Goal: Task Accomplishment & Management: Complete application form

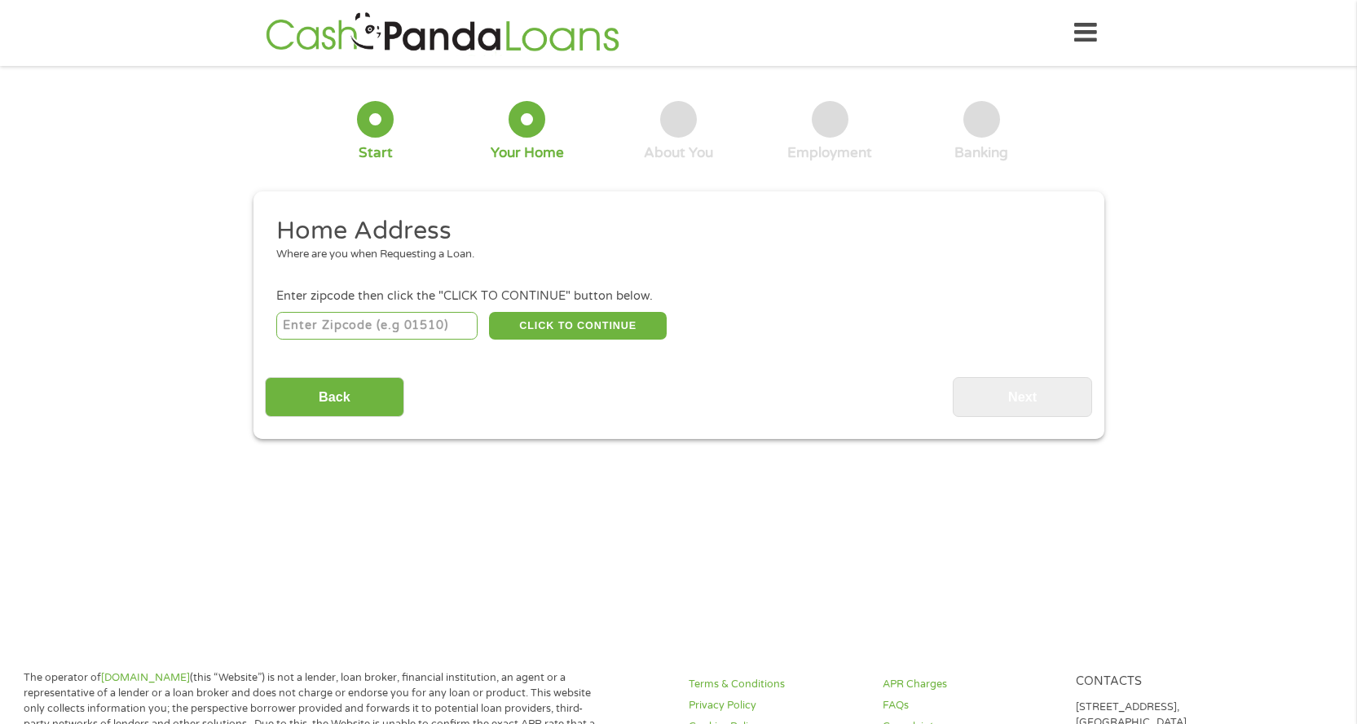
click at [302, 326] on input "number" at bounding box center [376, 326] width 201 height 28
type input "60563"
select select "[US_STATE]"
click at [585, 321] on button "CLICK TO CONTINUE" at bounding box center [578, 326] width 178 height 28
type input "60563"
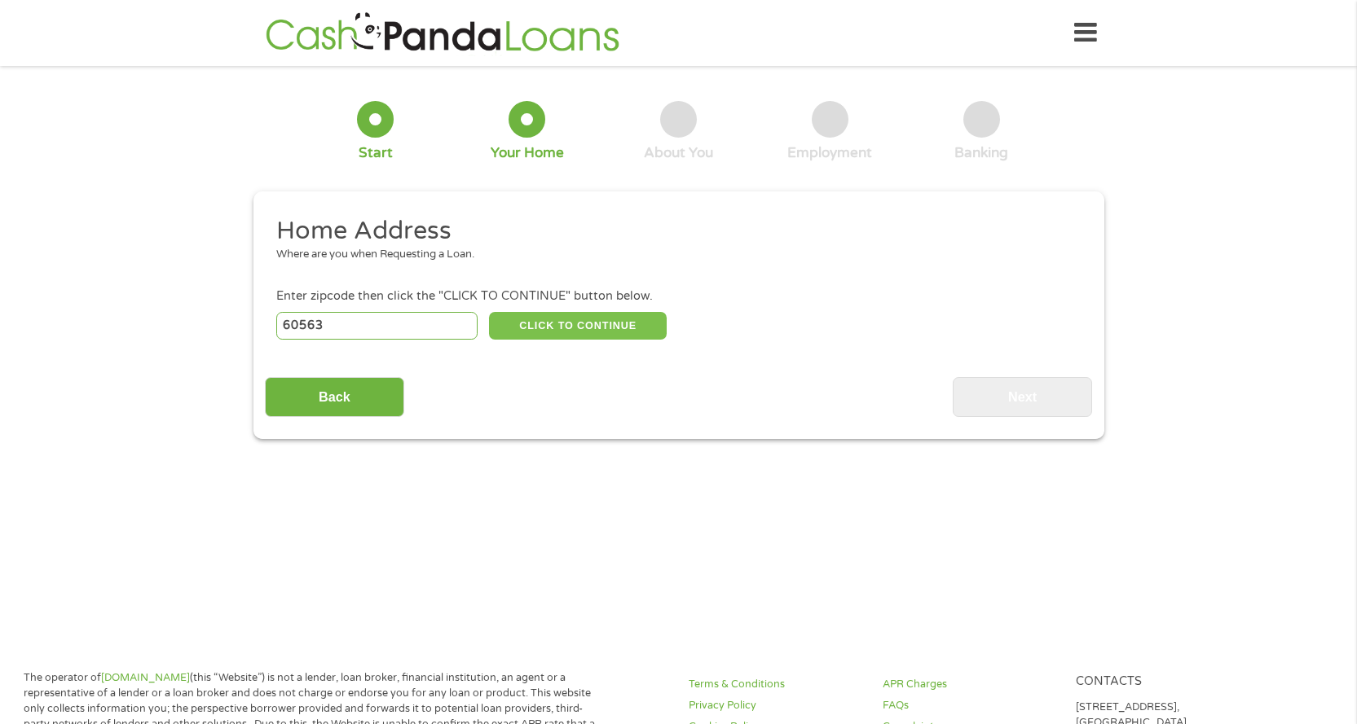
type input "Naperville"
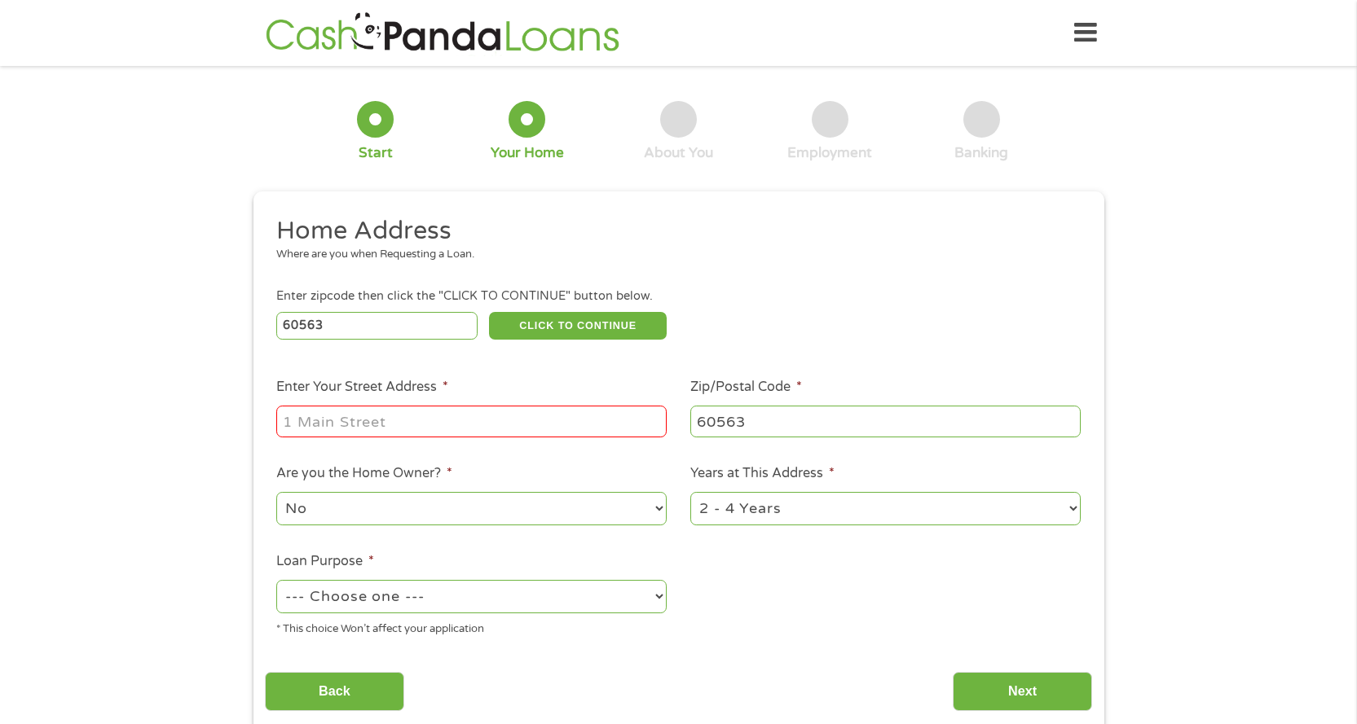
click at [368, 429] on input "Enter Your Street Address *" at bounding box center [471, 421] width 390 height 31
type input "[STREET_ADDRESS][PERSON_NAME]"
click at [343, 511] on select "No Yes" at bounding box center [471, 508] width 390 height 33
click at [276, 492] on select "No Yes" at bounding box center [471, 508] width 390 height 33
click at [804, 512] on select "1 Year or less 1 - 2 Years 2 - 4 Years Over 4 Years" at bounding box center [885, 508] width 390 height 33
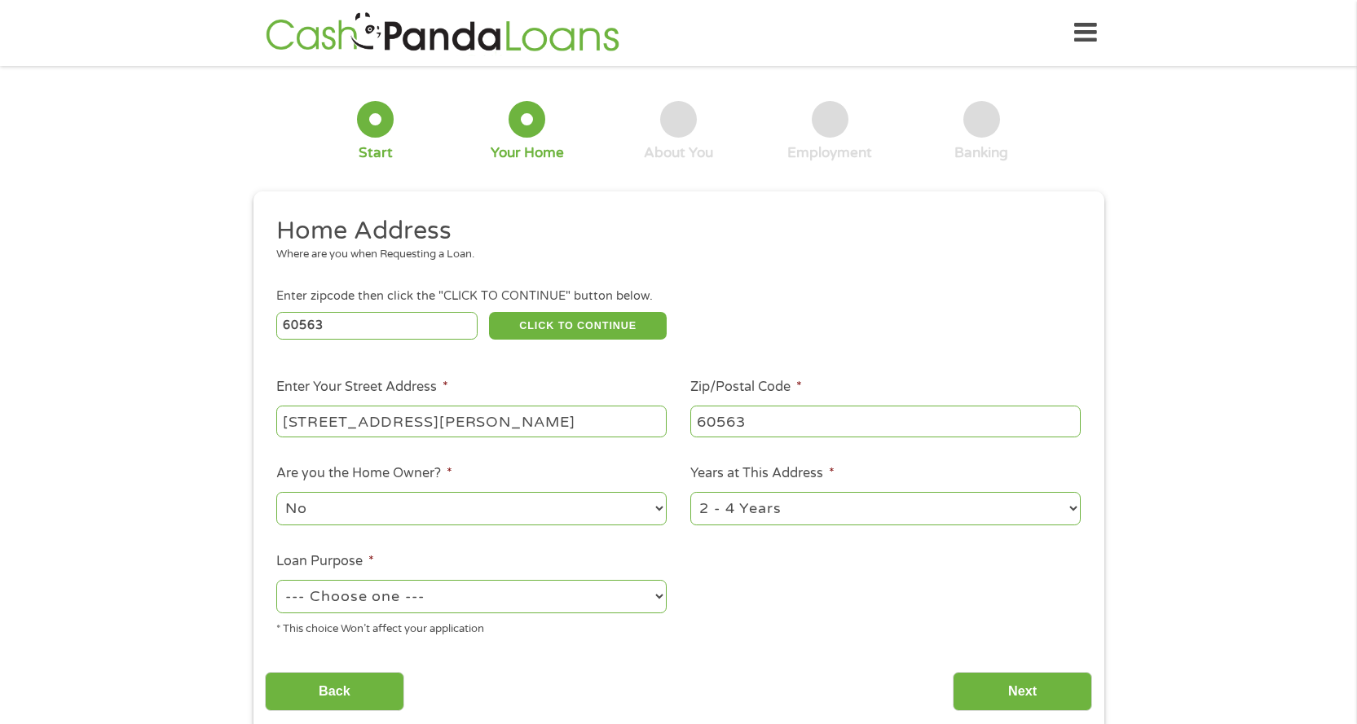
select select "12months"
click at [690, 492] on select "1 Year or less 1 - 2 Years 2 - 4 Years Over 4 Years" at bounding box center [885, 508] width 390 height 33
click at [416, 601] on select "--- Choose one --- Pay Bills Debt Consolidation Home Improvement Major Purchase…" at bounding box center [471, 596] width 390 height 33
select select "shorttermcash"
click at [276, 580] on select "--- Choose one --- Pay Bills Debt Consolidation Home Improvement Major Purchase…" at bounding box center [471, 596] width 390 height 33
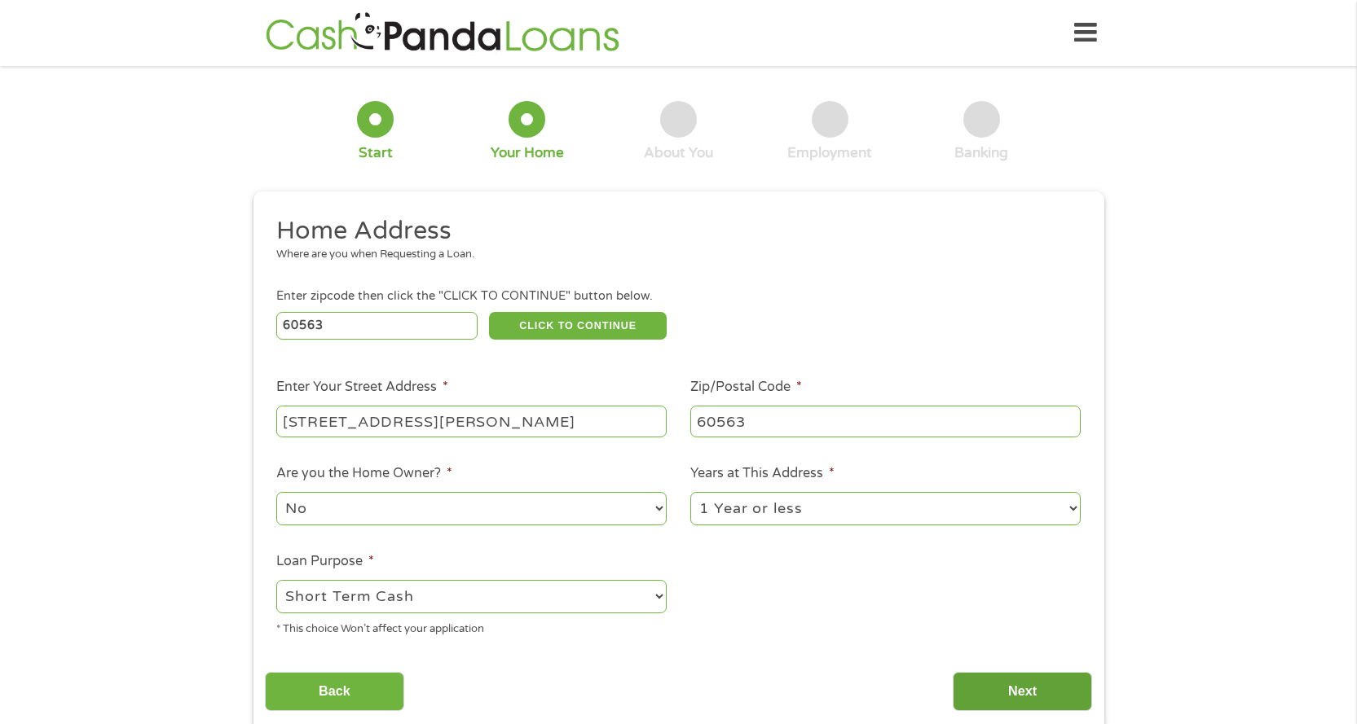
click at [1009, 698] on input "Next" at bounding box center [1022, 692] width 139 height 40
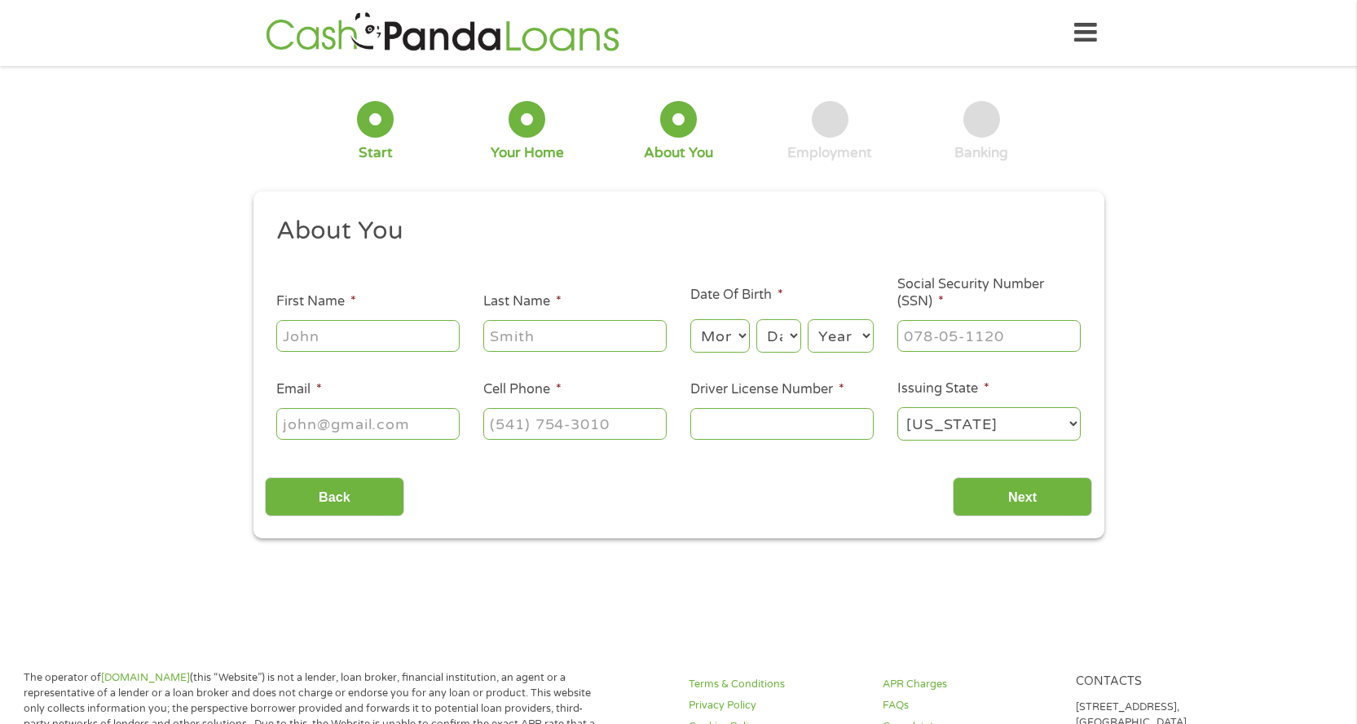
click at [315, 345] on input "First Name *" at bounding box center [367, 335] width 183 height 31
type input "[PERSON_NAME]"
type input "[EMAIL_ADDRESS][DOMAIN_NAME]"
type input "[PHONE_NUMBER]"
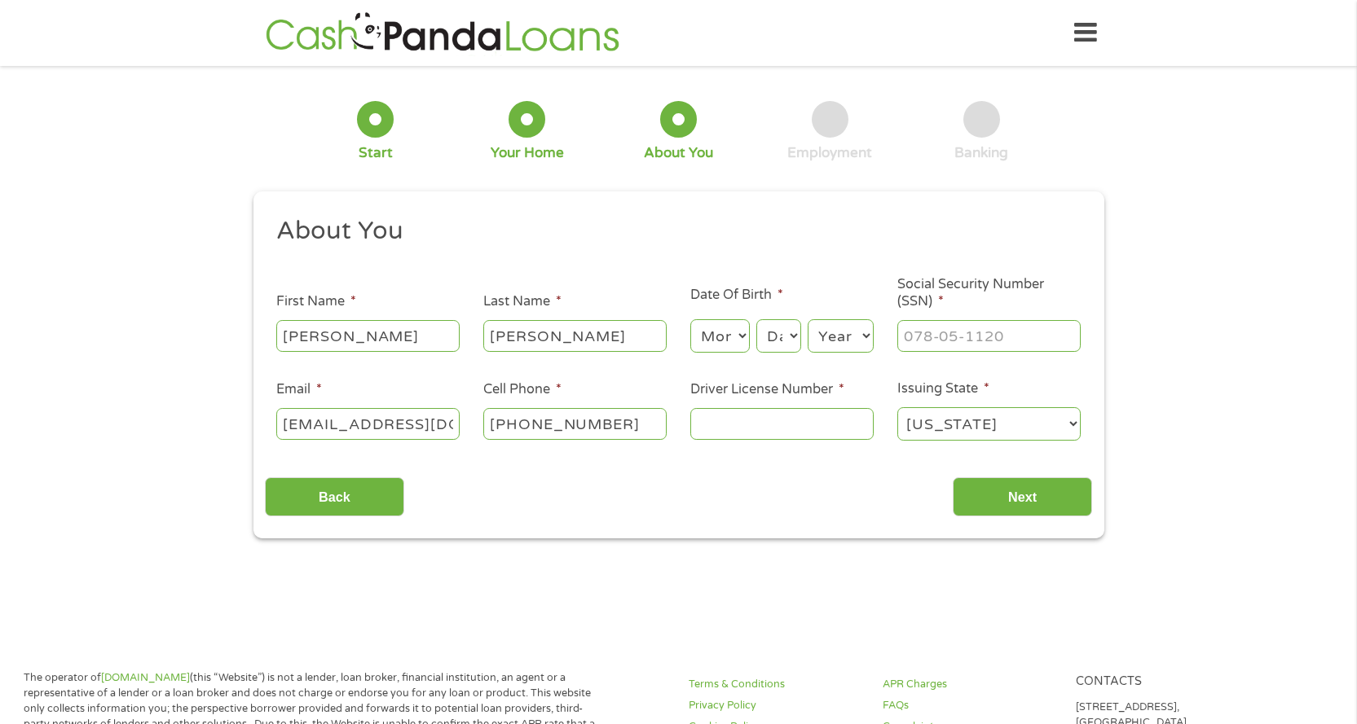
click at [702, 331] on select "Month 1 2 3 4 5 6 7 8 9 10 11 12" at bounding box center [719, 335] width 59 height 33
select select "10"
click at [690, 319] on select "Month 1 2 3 4 5 6 7 8 9 10 11 12" at bounding box center [719, 335] width 59 height 33
click at [773, 345] on select "Day 1 2 3 4 5 6 7 8 9 10 11 12 13 14 15 16 17 18 19 20 21 22 23 24 25 26 27 28 …" at bounding box center [778, 335] width 44 height 33
select select "29"
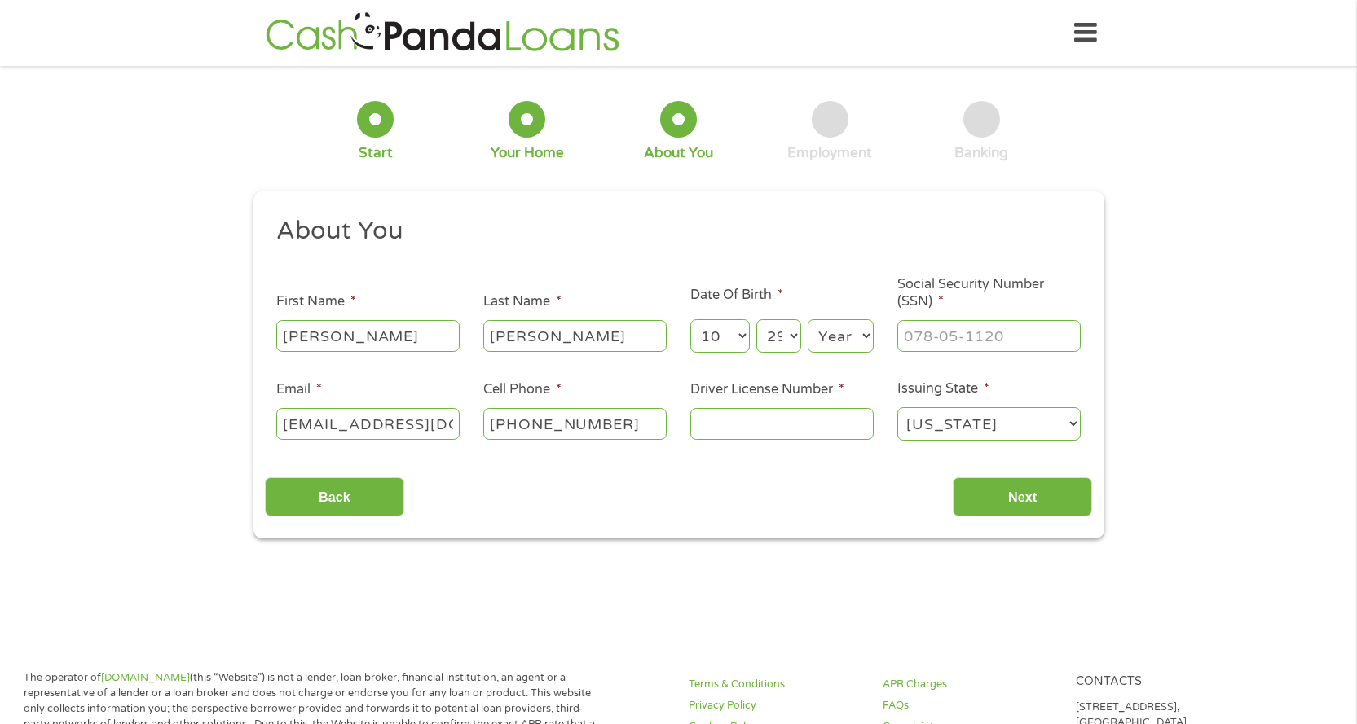
click at [756, 319] on select "Day 1 2 3 4 5 6 7 8 9 10 11 12 13 14 15 16 17 18 19 20 21 22 23 24 25 26 27 28 …" at bounding box center [778, 335] width 44 height 33
click at [847, 337] on select "Year [DATE] 2006 2005 2004 2003 2002 2001 2000 1999 1998 1997 1996 1995 1994 19…" at bounding box center [841, 335] width 66 height 33
select select "1982"
click at [808, 319] on select "Year [DATE] 2006 2005 2004 2003 2002 2001 2000 1999 1998 1997 1996 1995 1994 19…" at bounding box center [841, 335] width 66 height 33
click at [917, 334] on input "___-__-____" at bounding box center [988, 335] width 183 height 31
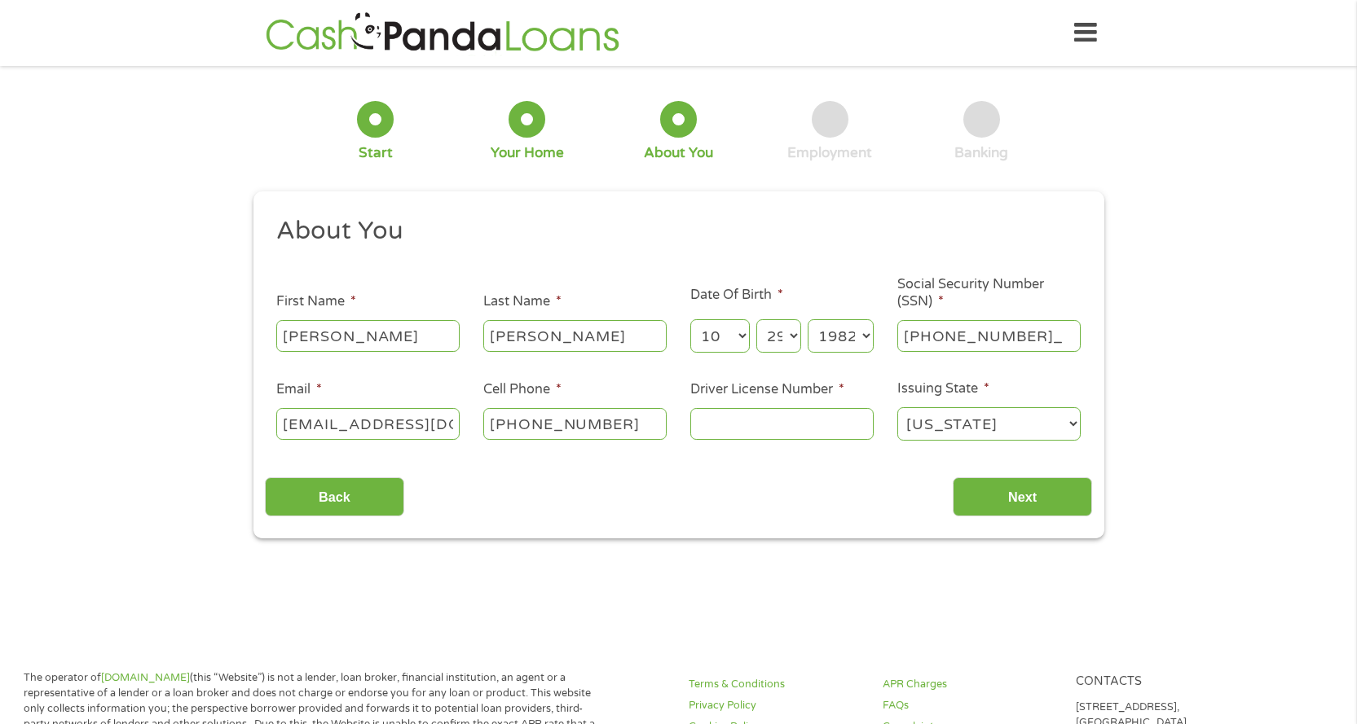
type input "578-08-3097"
click at [719, 424] on input "Driver License Number *" at bounding box center [781, 423] width 183 height 31
type input "b34601282908"
click at [995, 497] on input "Next" at bounding box center [1022, 498] width 139 height 40
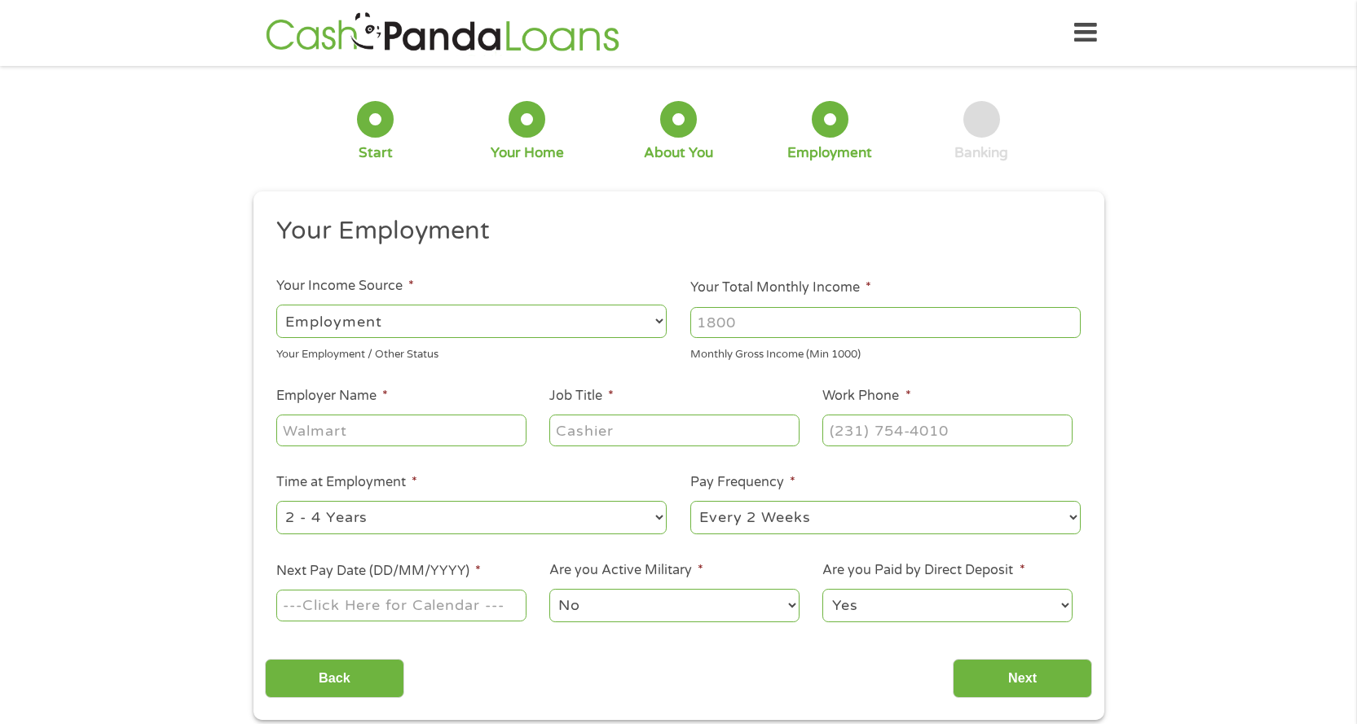
click at [715, 324] on input "Your Total Monthly Income *" at bounding box center [885, 322] width 390 height 31
type input "4500"
click at [354, 431] on input "Employer Name *" at bounding box center [400, 430] width 249 height 31
type input "[GEOGRAPHIC_DATA]"
click at [587, 436] on input "Job Title *" at bounding box center [673, 430] width 249 height 31
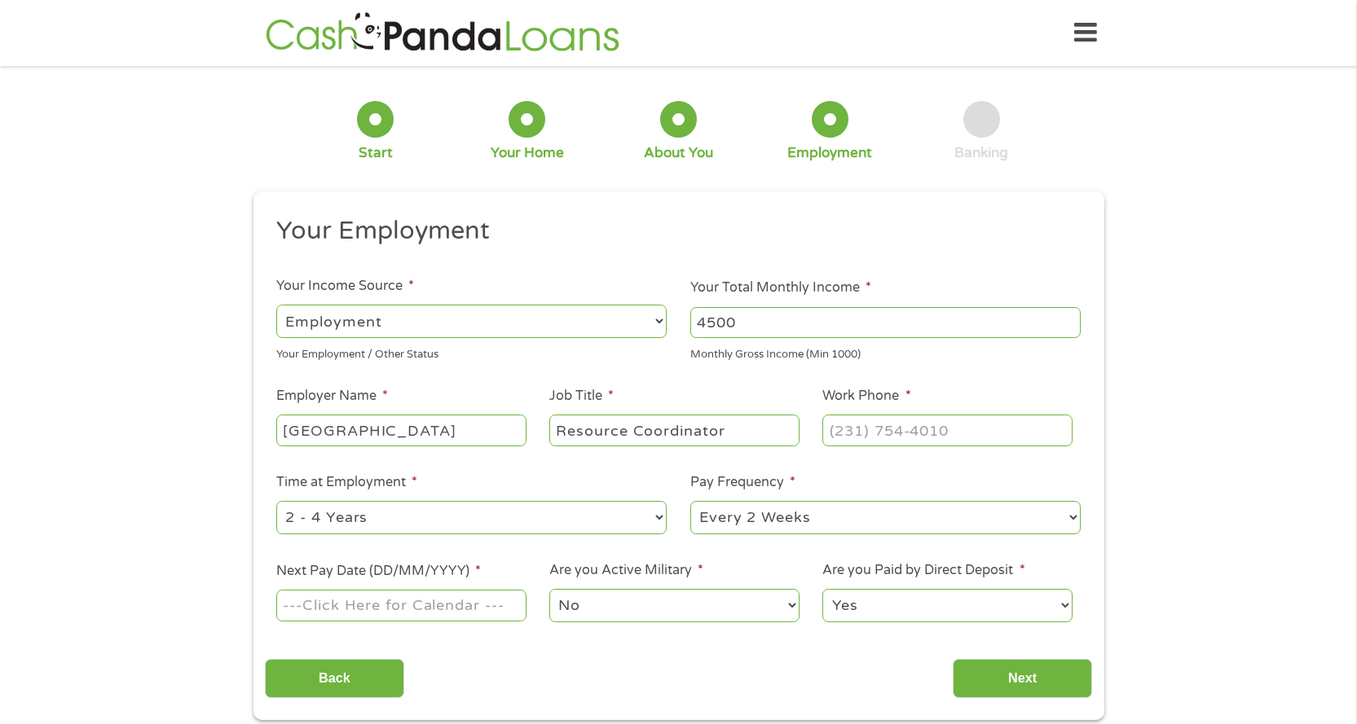
type input "Resource Coordinator"
click at [918, 440] on input "(___) ___-____" at bounding box center [946, 430] width 249 height 31
type input "[PHONE_NUMBER]"
click at [400, 526] on select "--- Choose one --- 1 Year or less 1 - 2 Years 2 - 4 Years Over 4 Years" at bounding box center [471, 517] width 390 height 33
select select "60months"
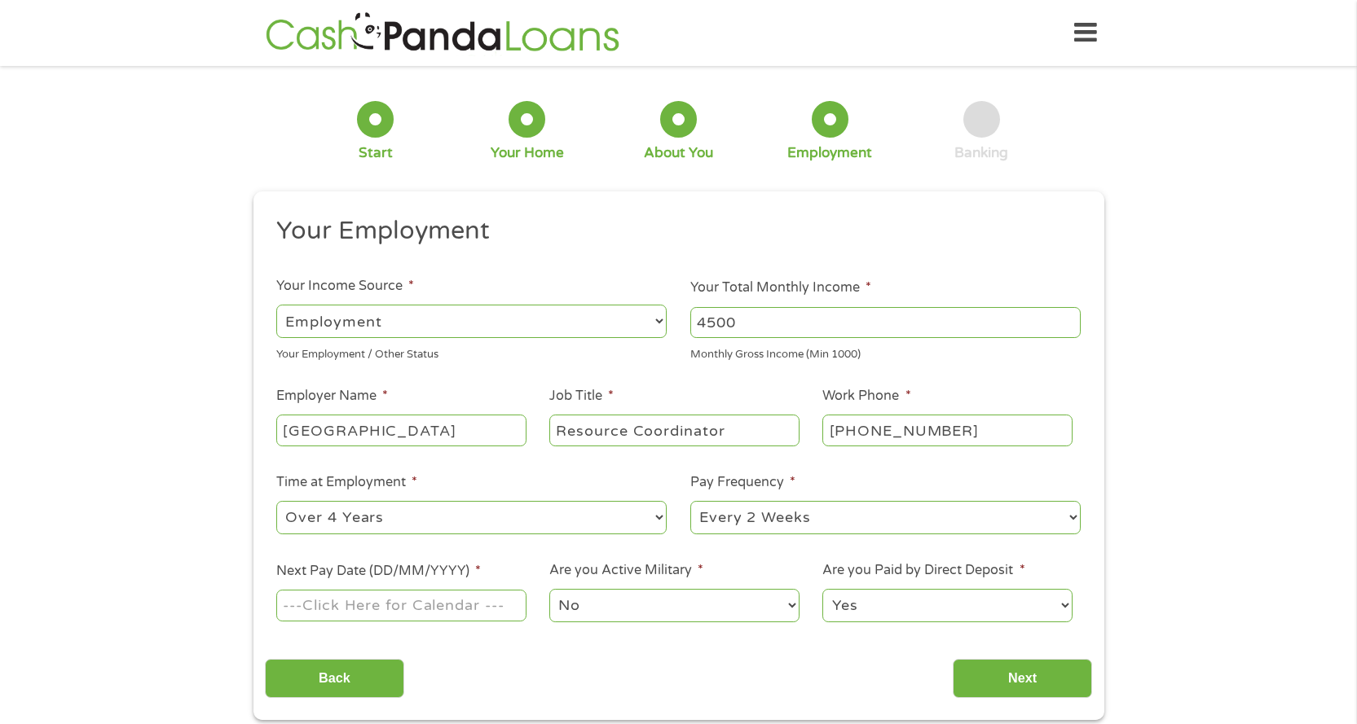
click at [276, 501] on select "--- Choose one --- 1 Year or less 1 - 2 Years 2 - 4 Years Over 4 Years" at bounding box center [471, 517] width 390 height 33
click at [355, 615] on input "Next Pay Date (DD/MM/YYYY) *" at bounding box center [400, 605] width 249 height 31
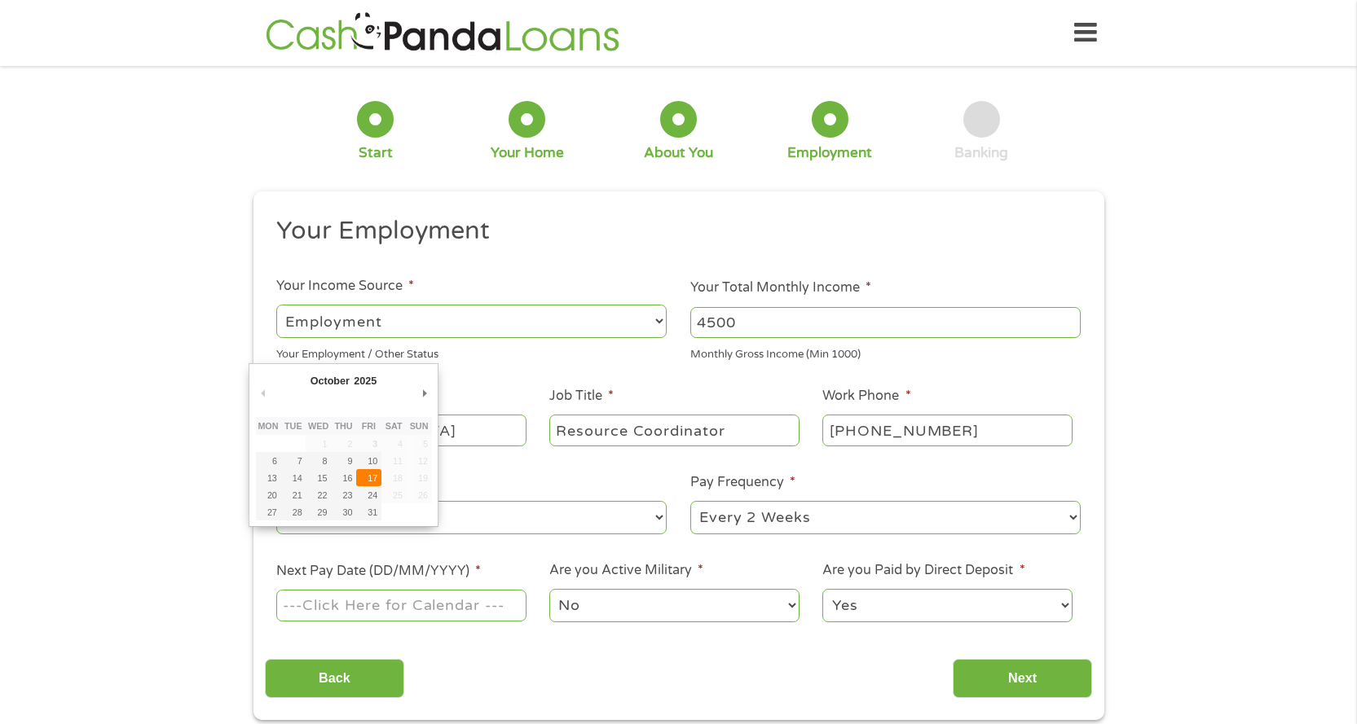
type input "[DATE]"
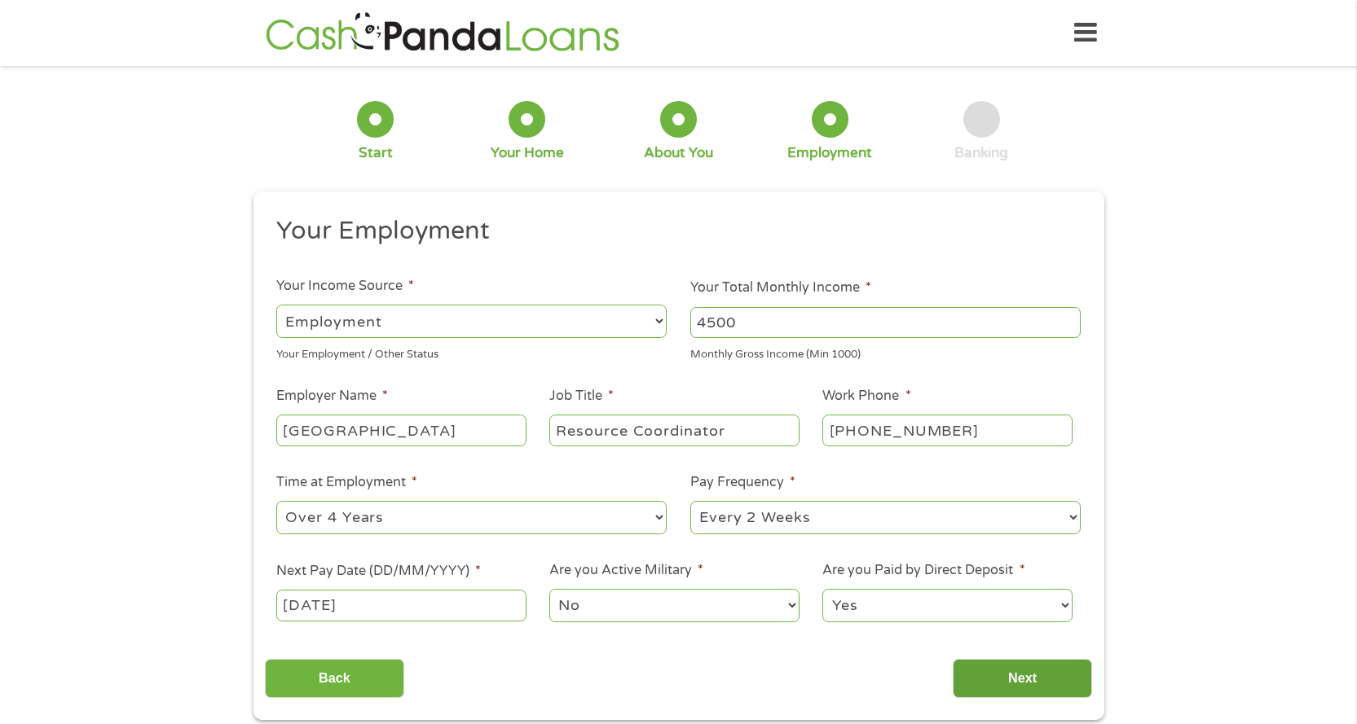
click at [1012, 679] on input "Next" at bounding box center [1022, 679] width 139 height 40
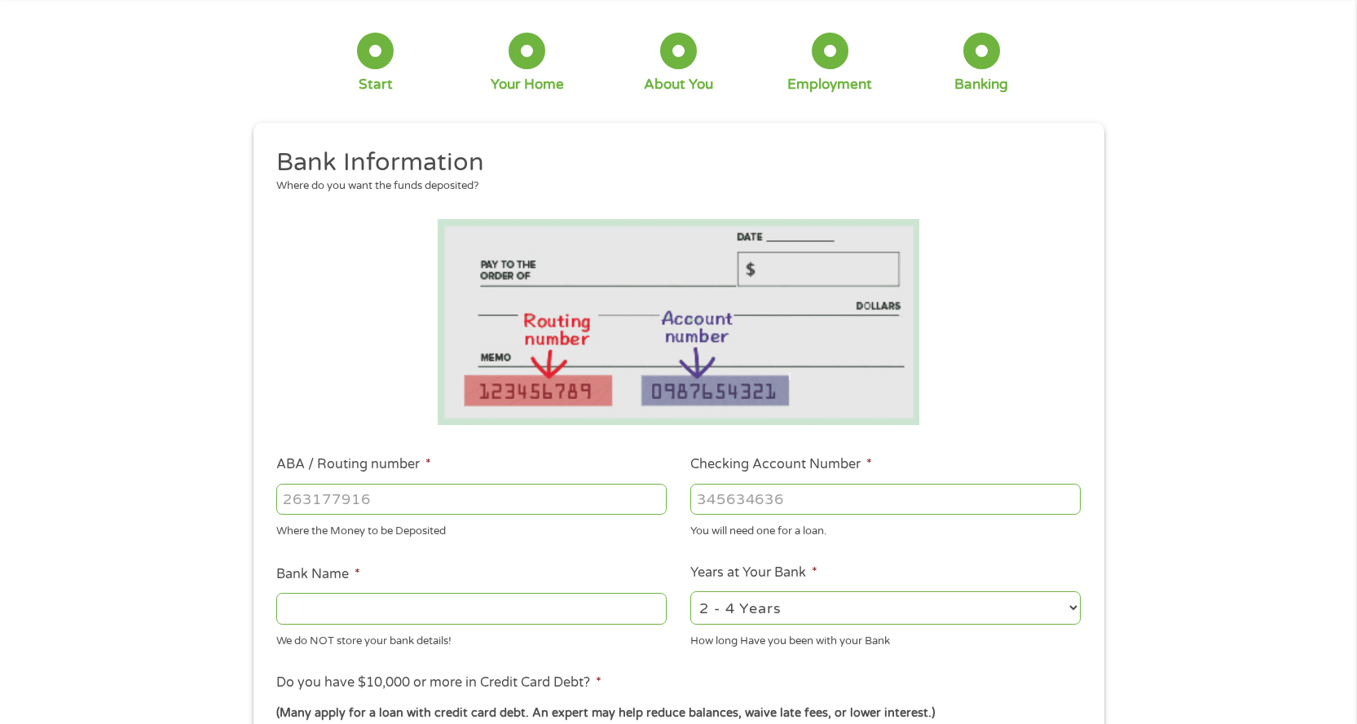
scroll to position [163, 0]
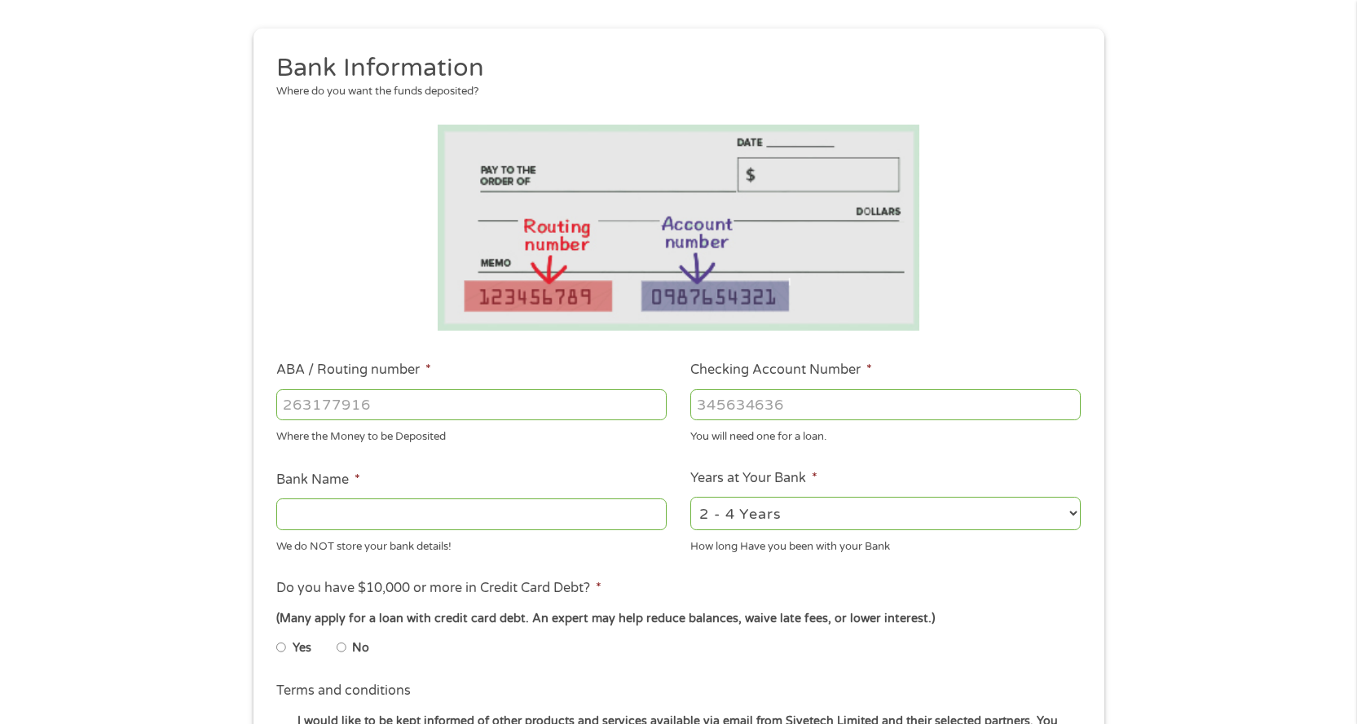
click at [316, 405] on input "ABA / Routing number *" at bounding box center [471, 405] width 390 height 31
type input "256074974"
type input "NAVY FEDERAL CREDIT UNION"
type input "256074974"
click at [711, 406] on input "Checking Account Number *" at bounding box center [885, 405] width 390 height 31
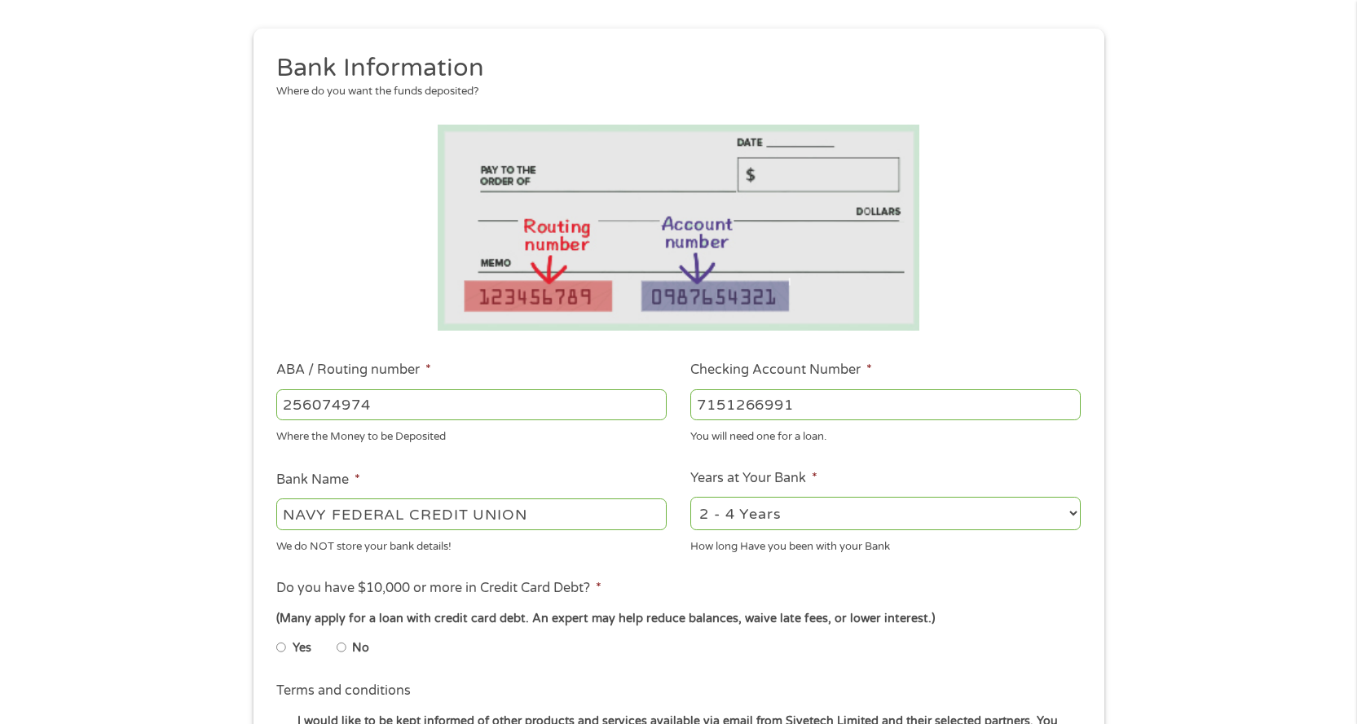
type input "7151266991"
click at [786, 508] on select "2 - 4 Years 6 - 12 Months 1 - 2 Years Over 4 Years" at bounding box center [885, 513] width 390 height 33
click at [690, 497] on select "2 - 4 Years 6 - 12 Months 1 - 2 Years Over 4 Years" at bounding box center [885, 513] width 390 height 33
click at [825, 513] on select "2 - 4 Years 6 - 12 Months 1 - 2 Years Over 4 Years" at bounding box center [885, 513] width 390 height 33
select select "60months"
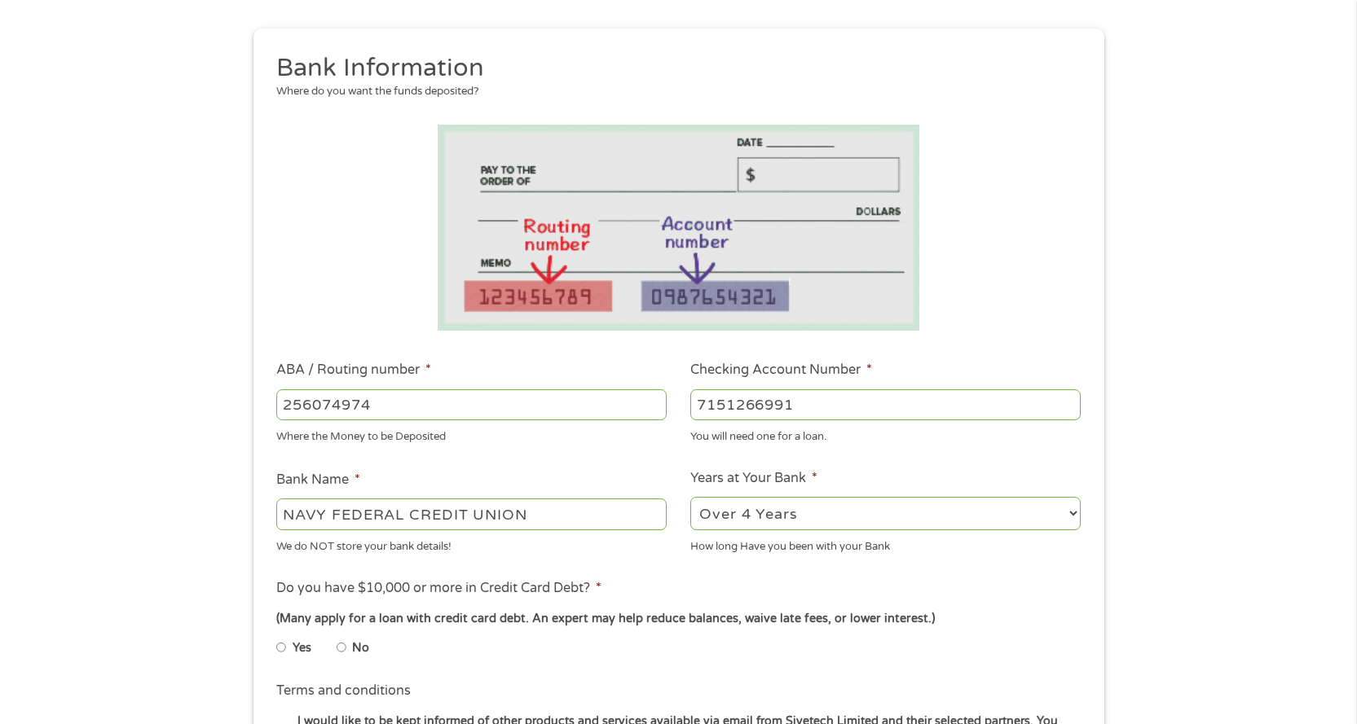
click at [690, 497] on select "2 - 4 Years 6 - 12 Months 1 - 2 Years Over 4 Years" at bounding box center [885, 513] width 390 height 33
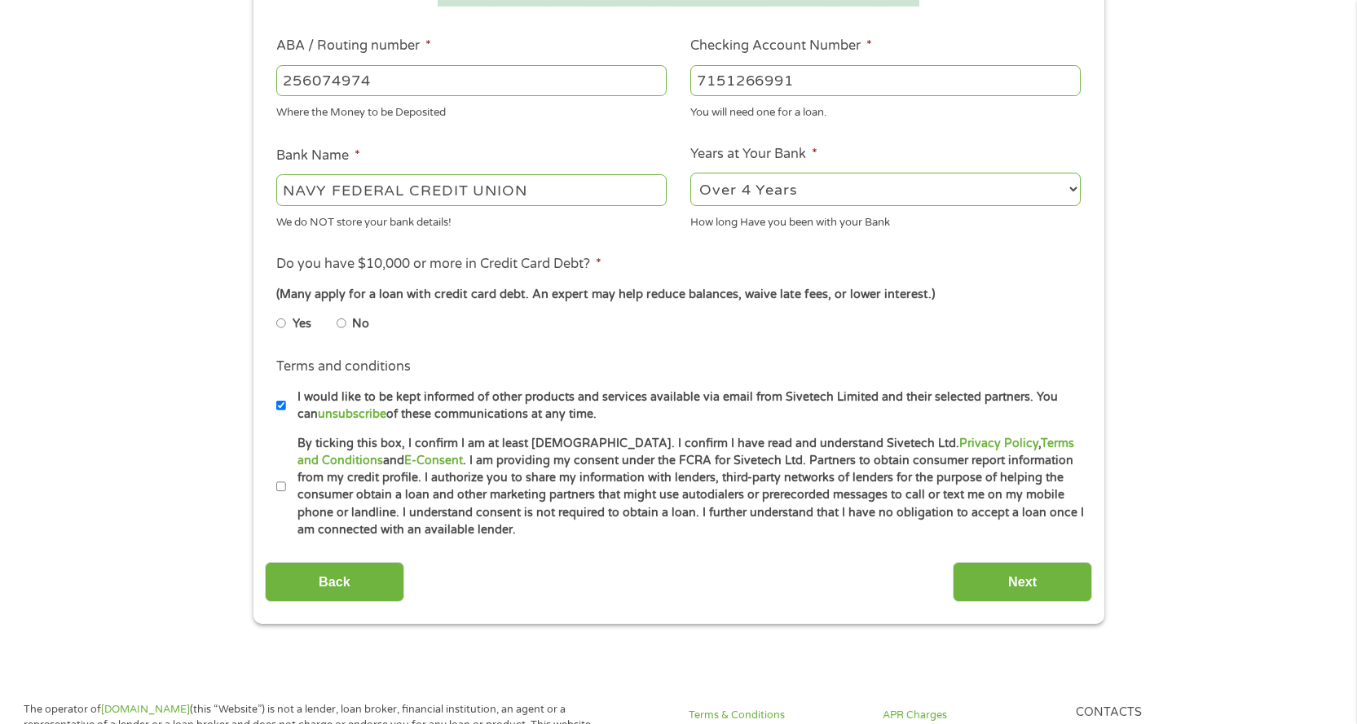
scroll to position [489, 0]
click at [343, 323] on input "No" at bounding box center [342, 322] width 10 height 26
radio input "true"
click at [279, 485] on input "By ticking this box, I confirm I am at least [DEMOGRAPHIC_DATA]. I confirm I ha…" at bounding box center [281, 486] width 10 height 26
checkbox input "true"
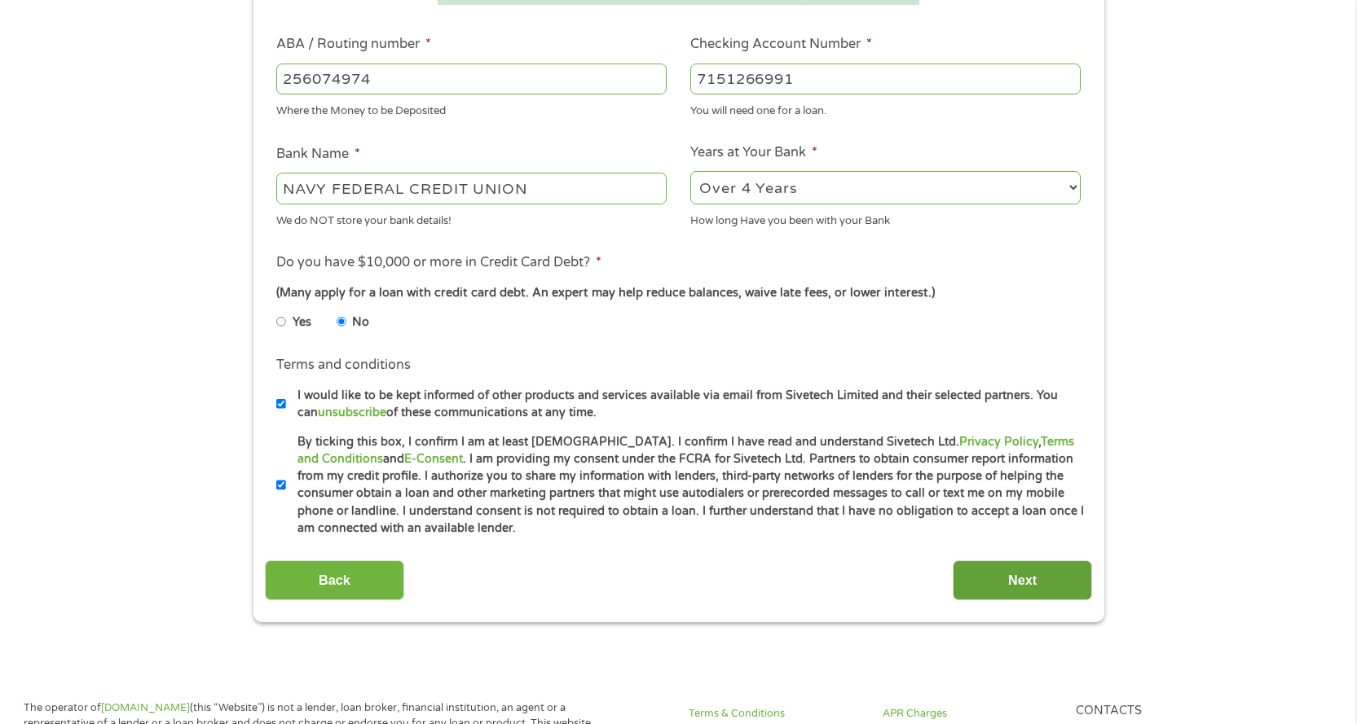
click at [1029, 574] on input "Next" at bounding box center [1022, 581] width 139 height 40
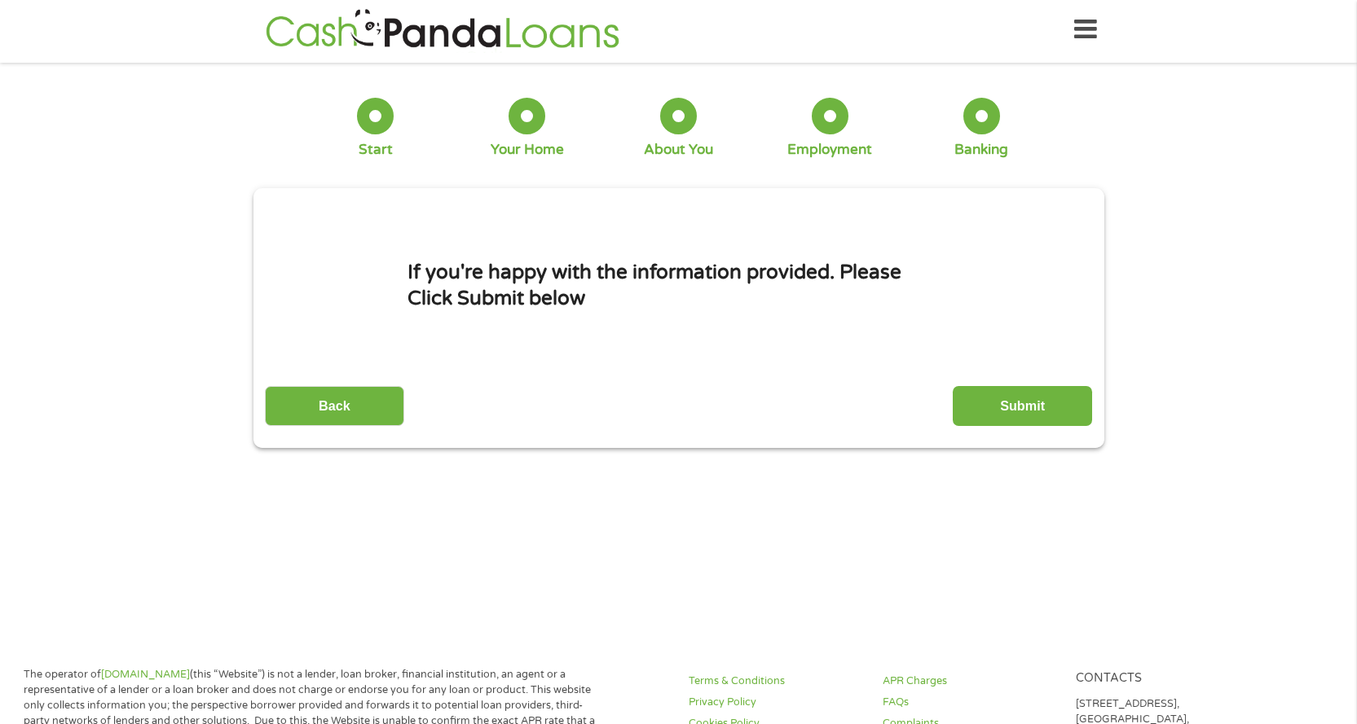
scroll to position [0, 0]
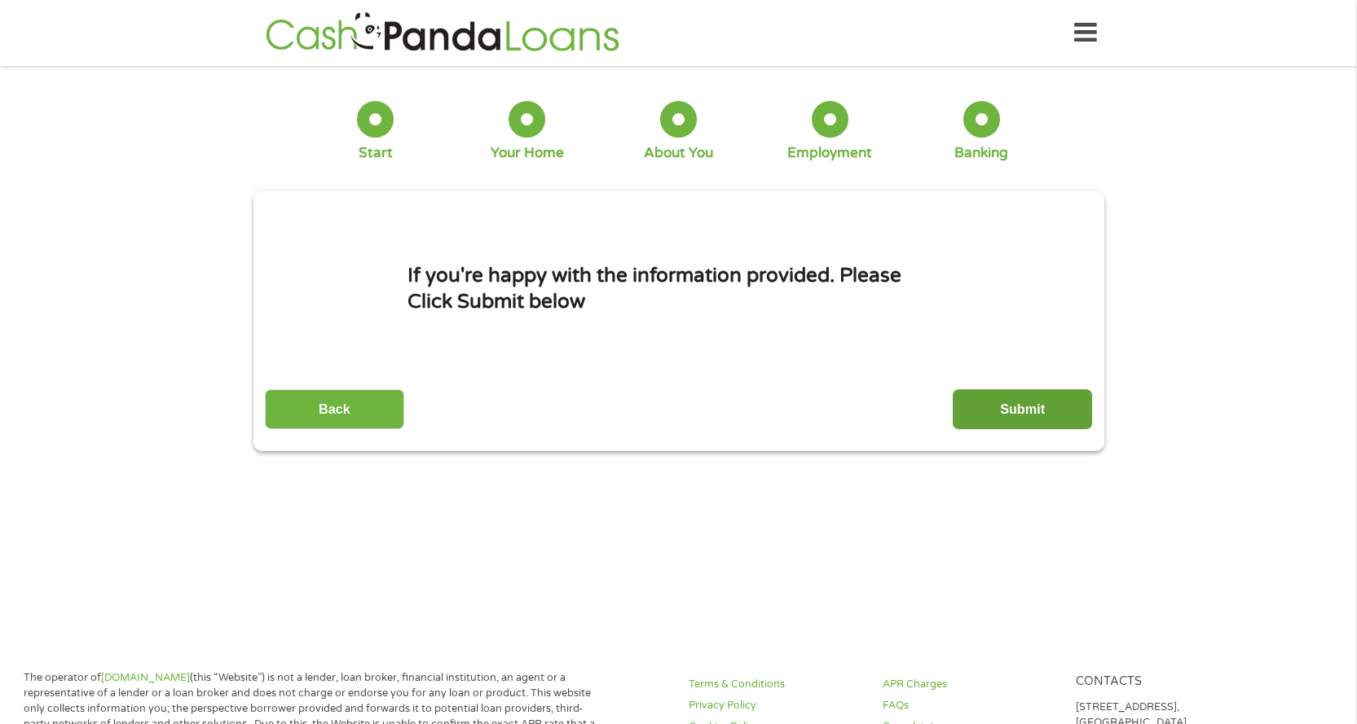
click at [991, 409] on input "Submit" at bounding box center [1022, 410] width 139 height 40
